Goal: Check status

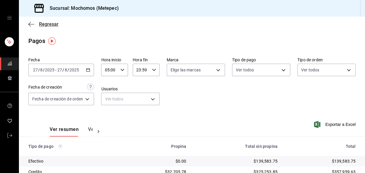
click at [28, 27] on span "Regresar" at bounding box center [43, 24] width 30 height 6
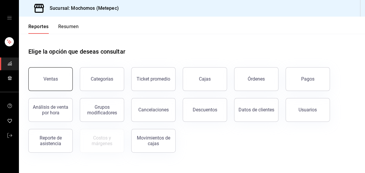
click at [50, 76] on div "Ventas" at bounding box center [50, 79] width 14 height 6
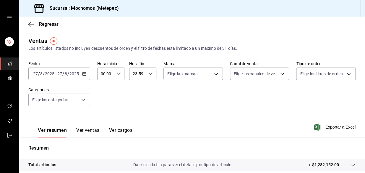
click at [114, 73] on div "00:00 Hora inicio" at bounding box center [110, 73] width 27 height 12
click at [105, 103] on button "05" at bounding box center [103, 106] width 11 height 12
type input "05:00"
click at [210, 98] on div at bounding box center [182, 86] width 365 height 173
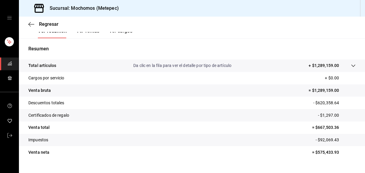
scroll to position [107, 0]
